Goal: Book appointment/travel/reservation

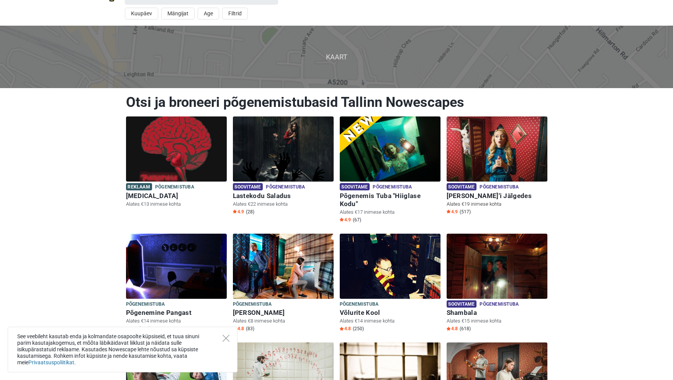
scroll to position [38, 0]
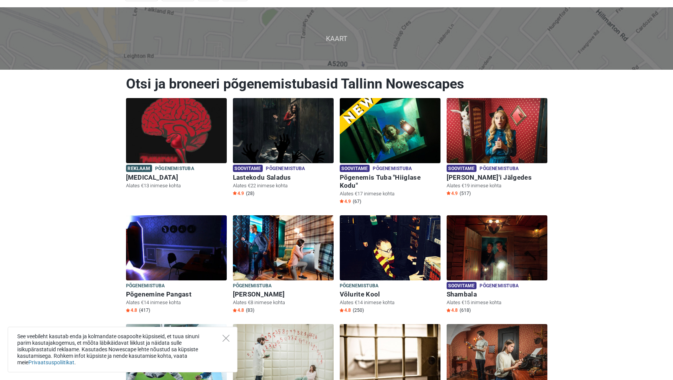
click at [222, 337] on div "See veebileht kasutab enda ja kolmandate osapoolte küpsiseid, et tuua sinuni pa…" at bounding box center [123, 350] width 230 height 46
click at [226, 335] on icon "Close" at bounding box center [226, 338] width 7 height 7
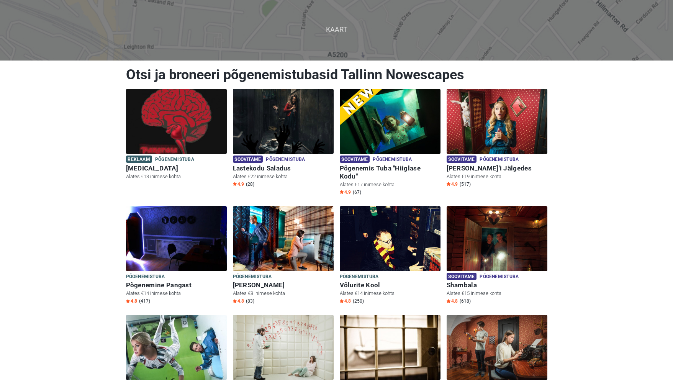
scroll to position [0, 0]
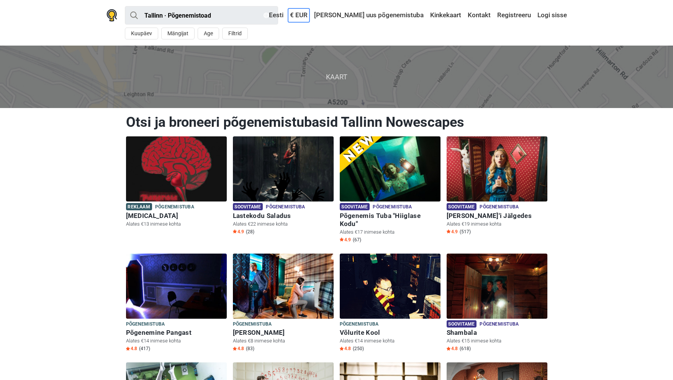
click at [310, 14] on link "€ EUR" at bounding box center [298, 15] width 21 height 14
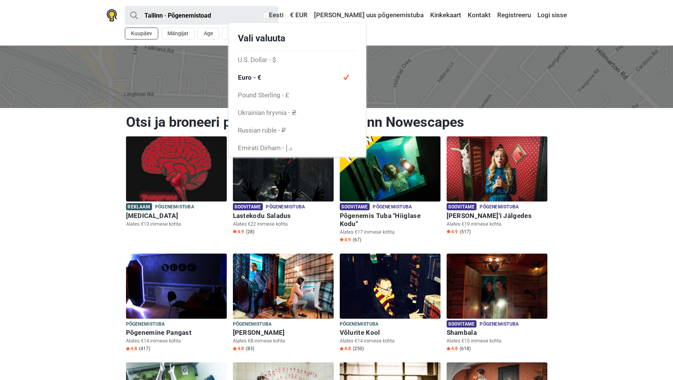
click at [149, 34] on button "Kuupäev" at bounding box center [141, 34] width 33 height 12
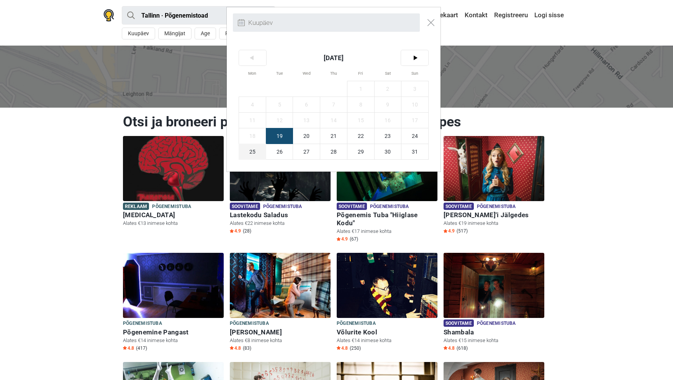
click at [256, 151] on span "25" at bounding box center [252, 151] width 27 height 15
type input "[DATE] (E)"
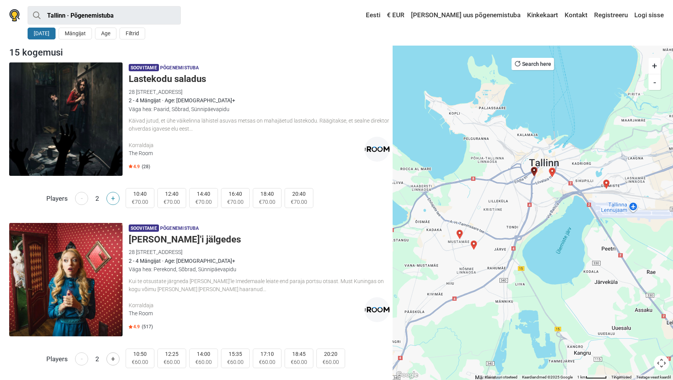
click at [115, 198] on button "+" at bounding box center [112, 198] width 13 height 13
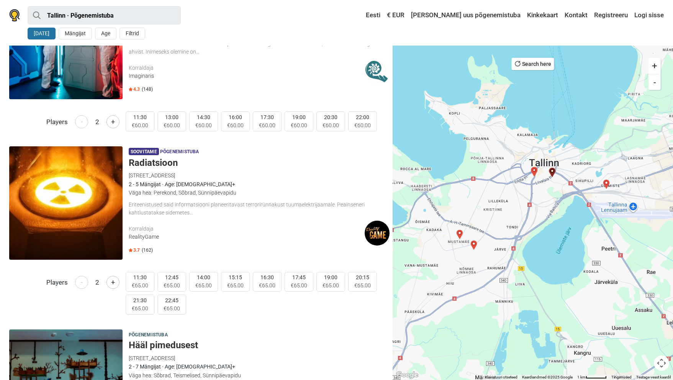
scroll to position [1226, 0]
